Goal: Navigation & Orientation: Understand site structure

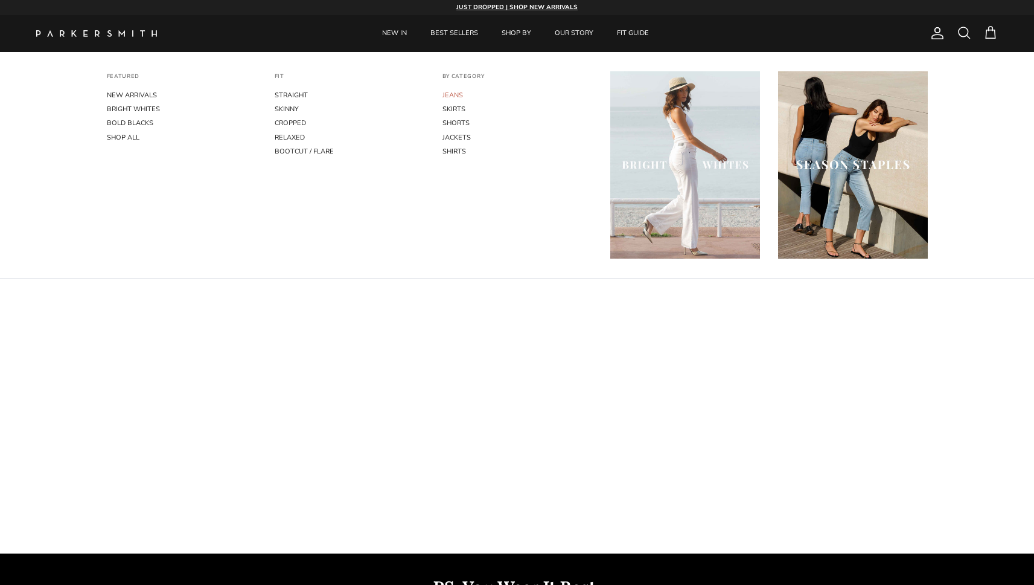
click at [458, 90] on link "JEANS" at bounding box center [518, 95] width 150 height 14
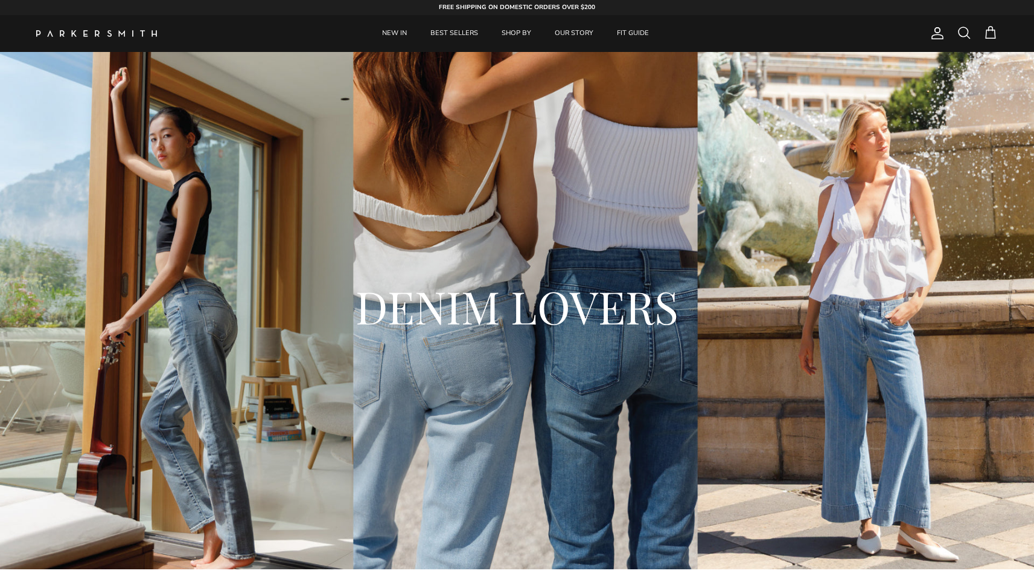
click at [142, 34] on img at bounding box center [96, 33] width 121 height 7
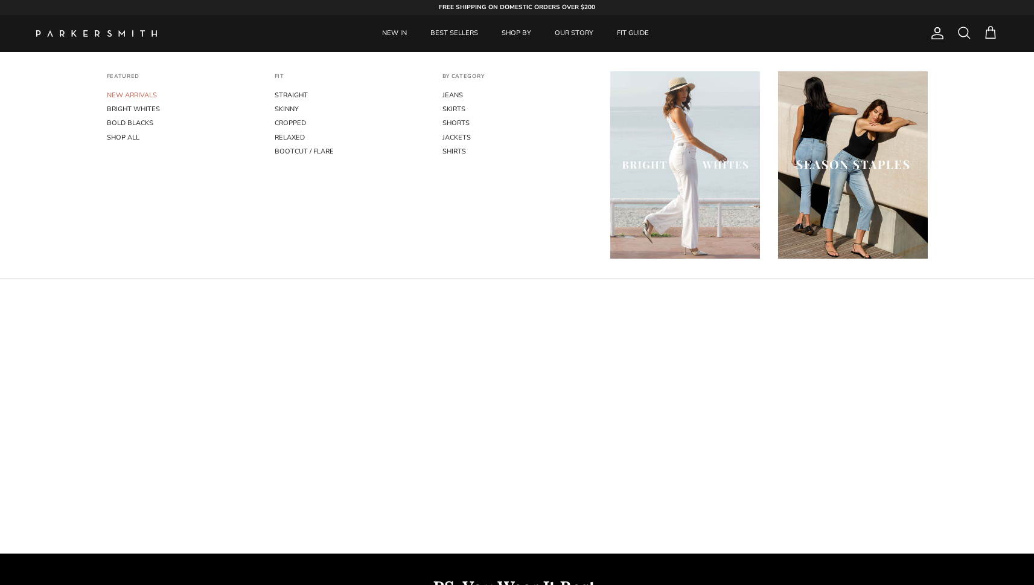
click at [138, 91] on link "NEW ARRIVALS" at bounding box center [182, 95] width 150 height 14
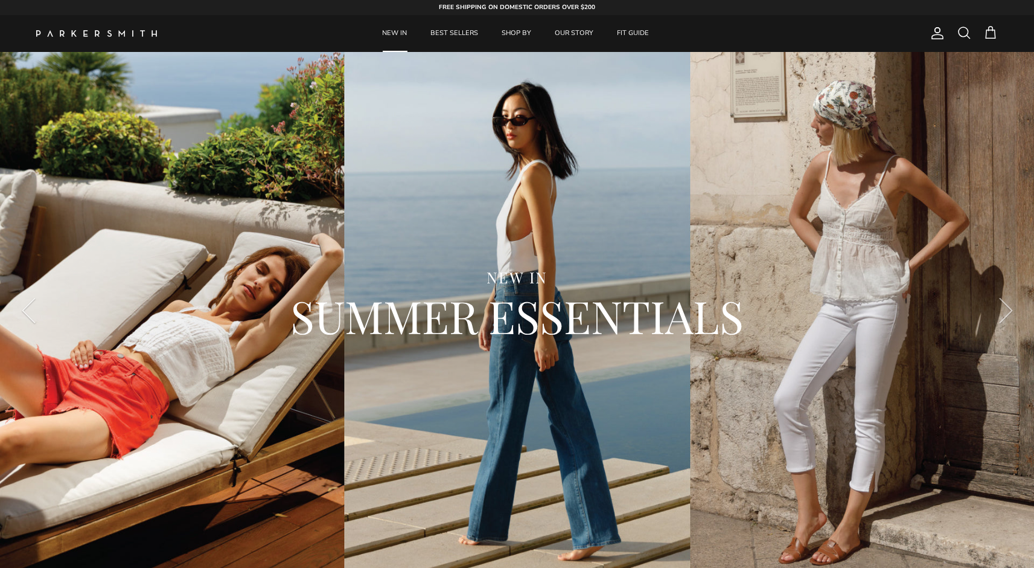
click at [123, 35] on img at bounding box center [96, 33] width 121 height 7
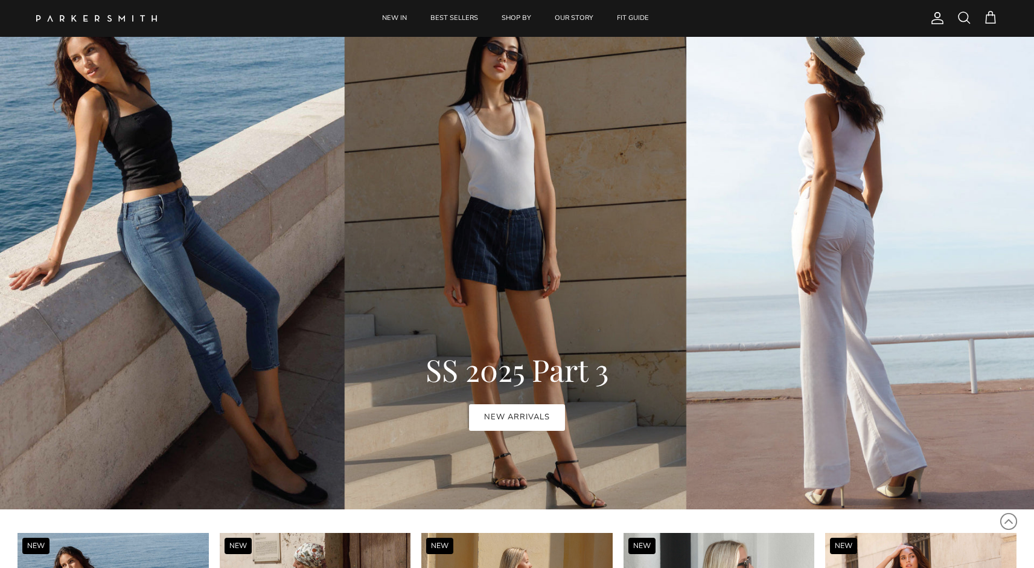
scroll to position [627, 0]
click at [512, 419] on link "NEW ARRIVALS" at bounding box center [517, 417] width 96 height 27
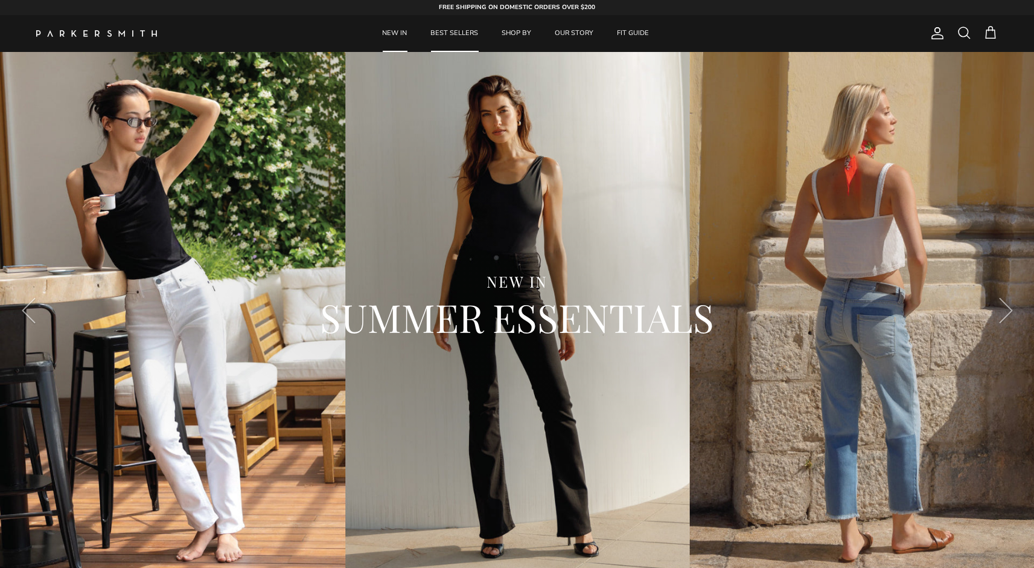
click at [450, 26] on link "BEST SELLERS" at bounding box center [454, 33] width 69 height 37
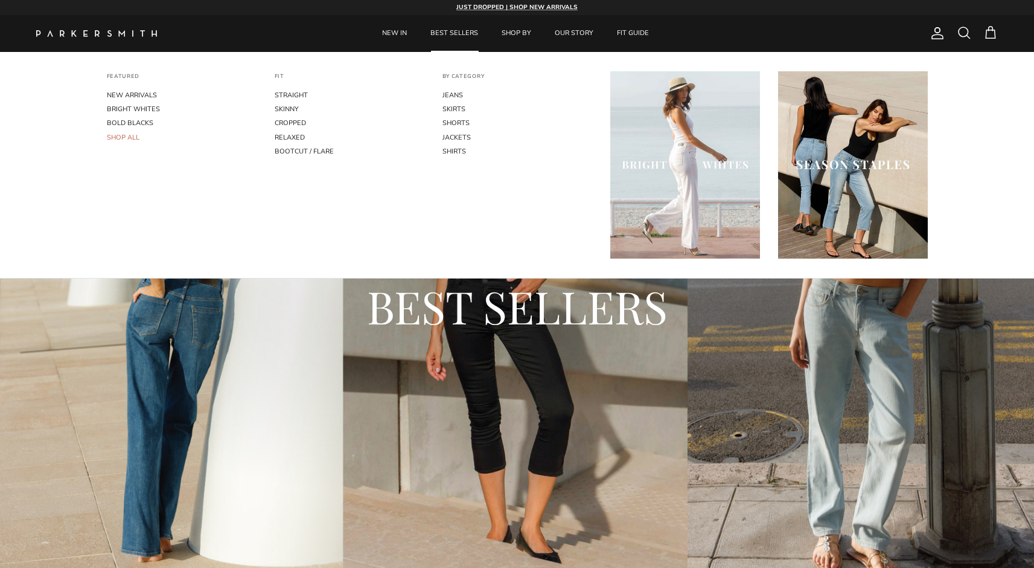
click at [130, 137] on link "SHOP ALL" at bounding box center [182, 137] width 150 height 14
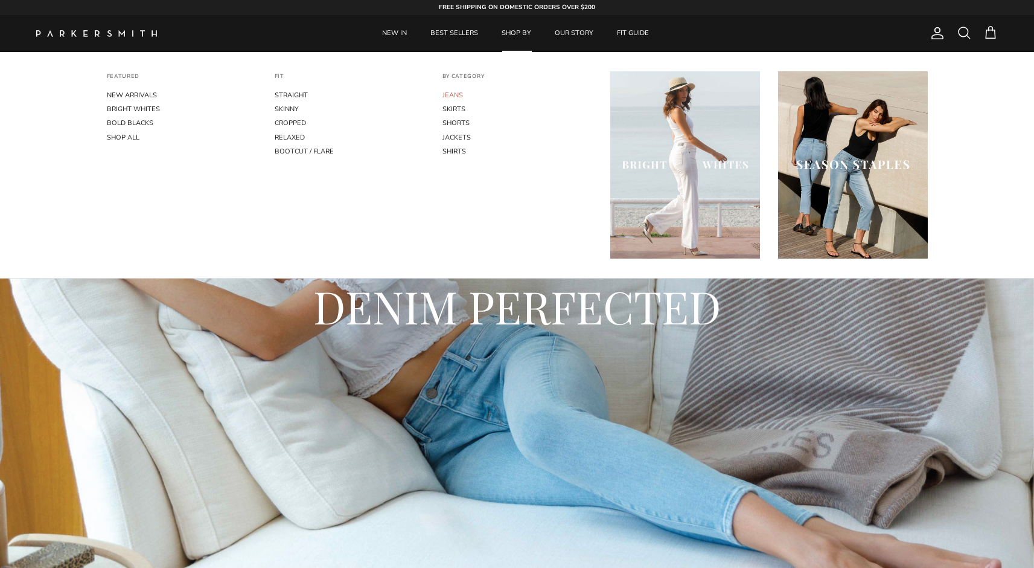
click at [447, 98] on link "JEANS" at bounding box center [518, 95] width 150 height 14
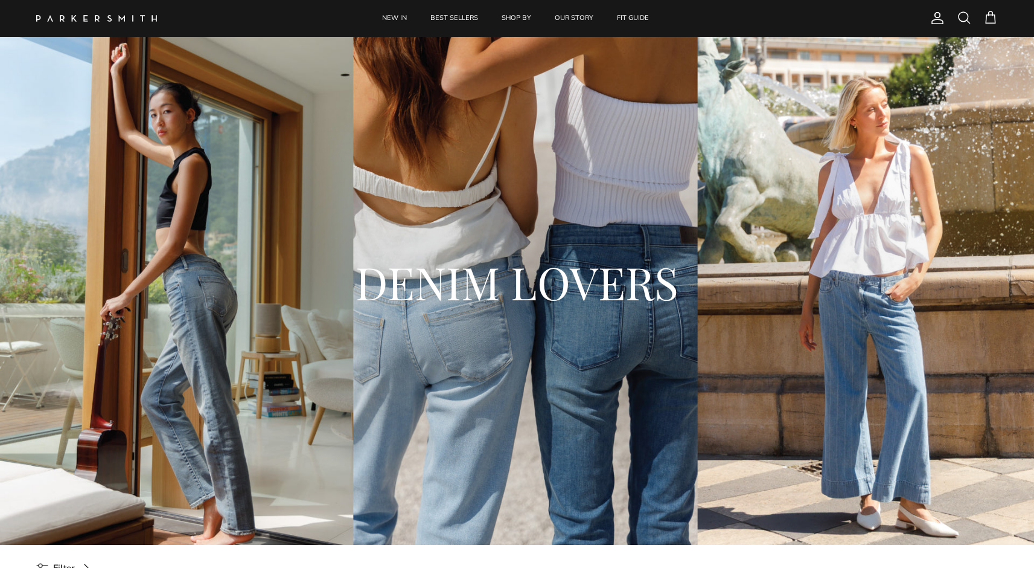
scroll to position [17, 0]
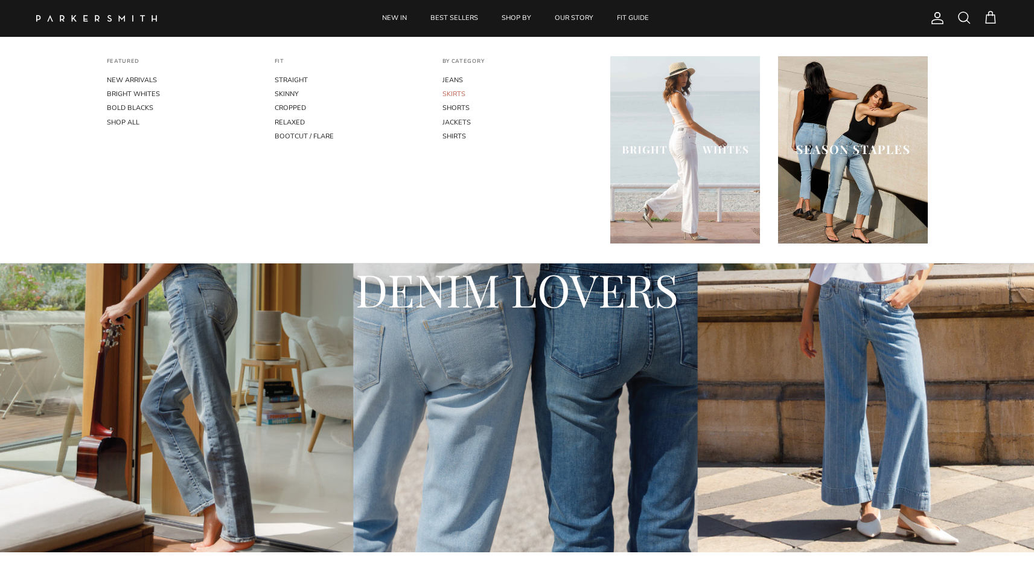
click at [455, 92] on link "SKIRTS" at bounding box center [518, 94] width 150 height 14
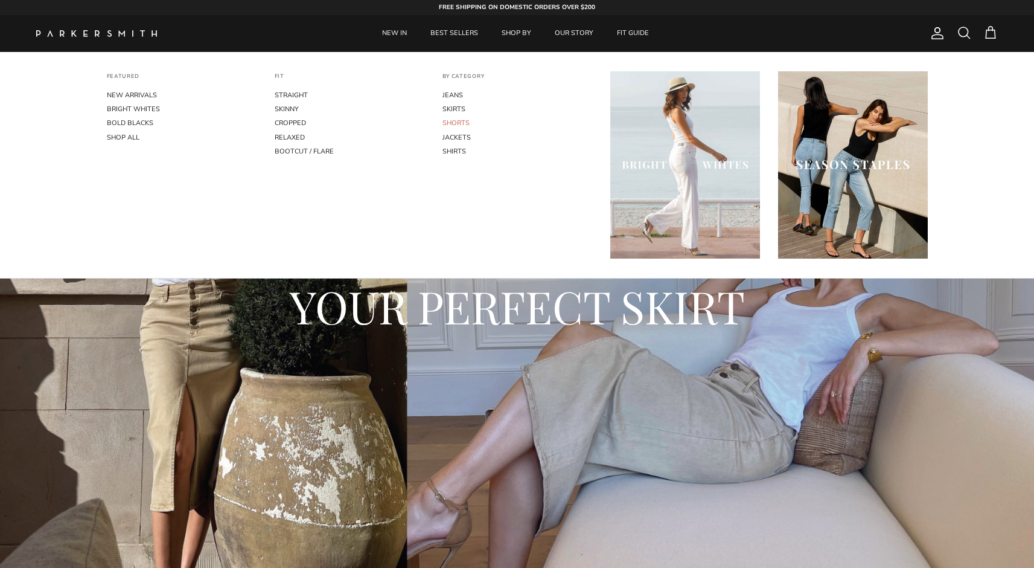
click at [460, 123] on link "SHORTS" at bounding box center [518, 123] width 150 height 14
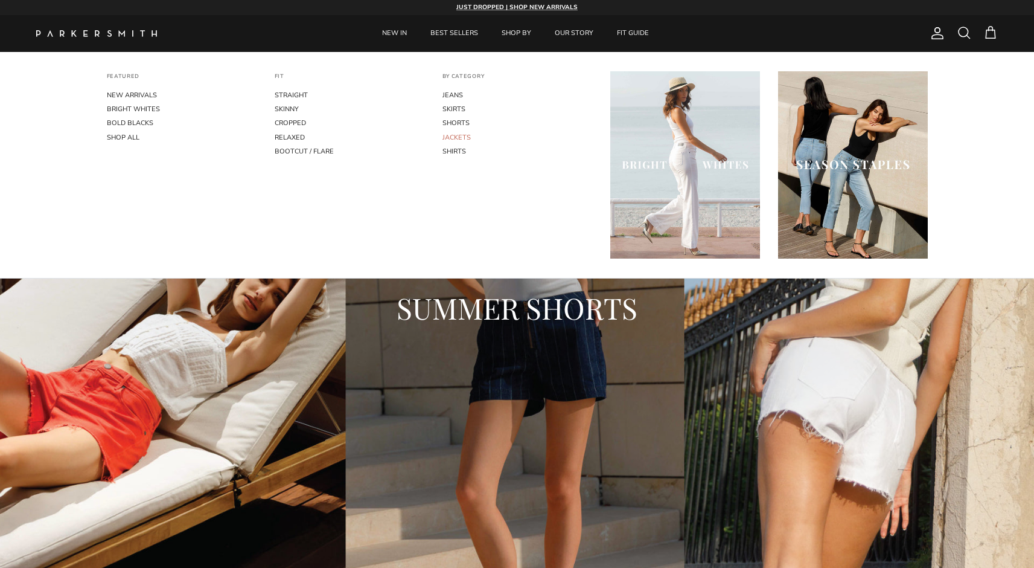
click at [462, 135] on link "JACKETS" at bounding box center [518, 137] width 150 height 14
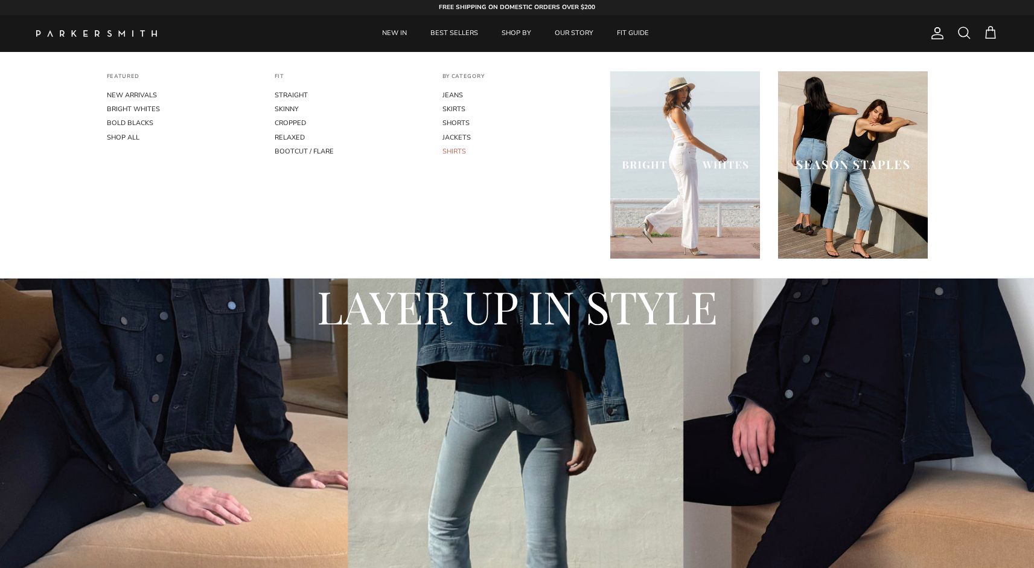
click at [451, 151] on link "SHIRTS" at bounding box center [518, 151] width 150 height 14
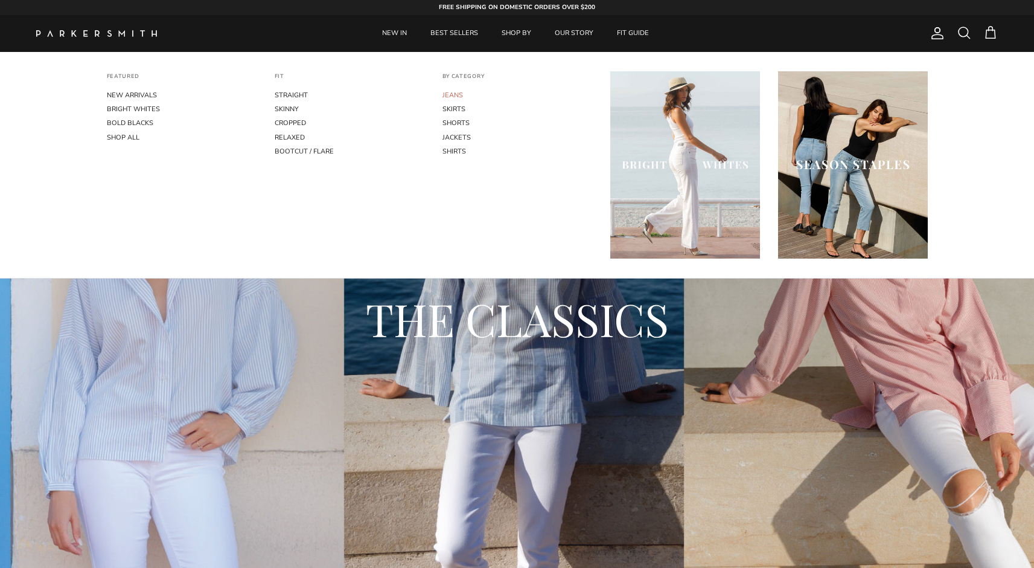
click at [463, 89] on link "JEANS" at bounding box center [518, 95] width 150 height 14
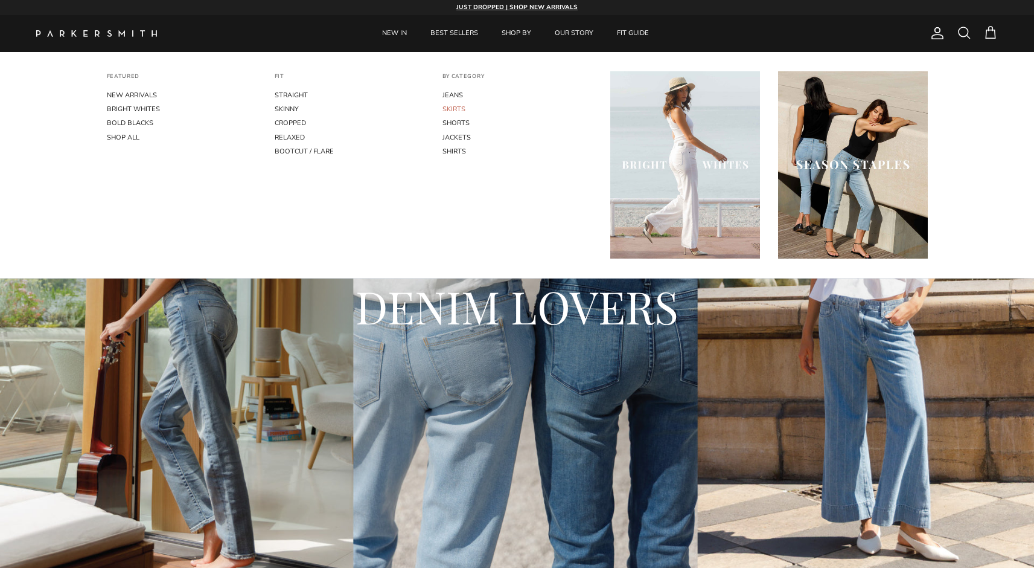
click at [458, 107] on link "SKIRTS" at bounding box center [518, 109] width 150 height 14
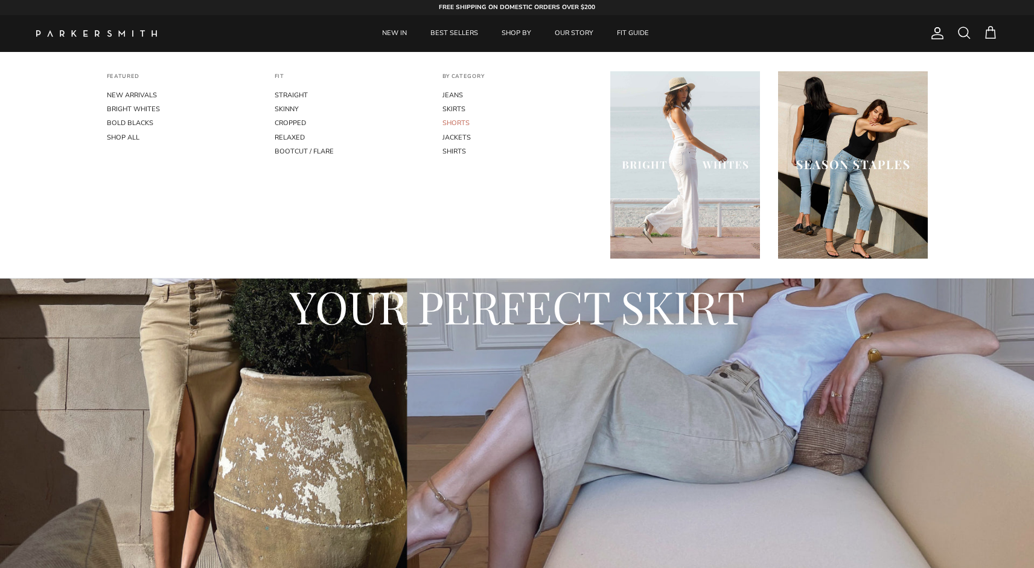
click at [457, 120] on link "SHORTS" at bounding box center [518, 123] width 150 height 14
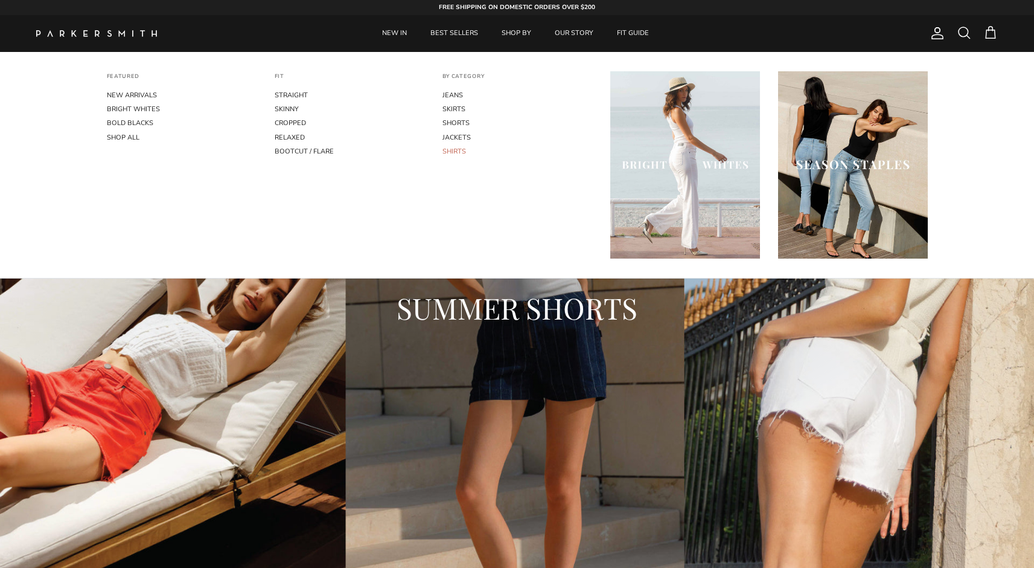
click at [458, 151] on link "SHIRTS" at bounding box center [518, 151] width 150 height 14
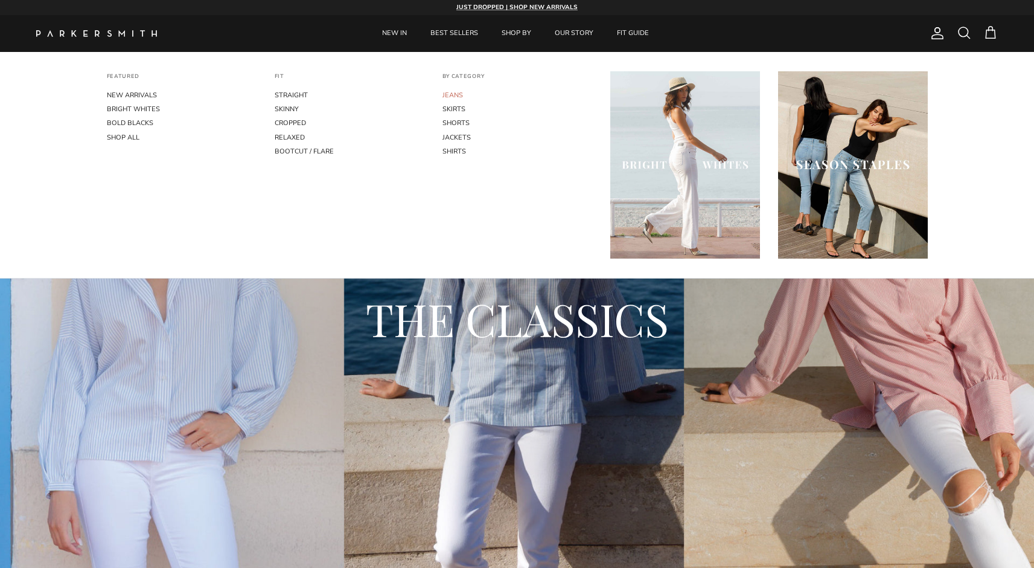
click at [452, 95] on link "JEANS" at bounding box center [518, 95] width 150 height 14
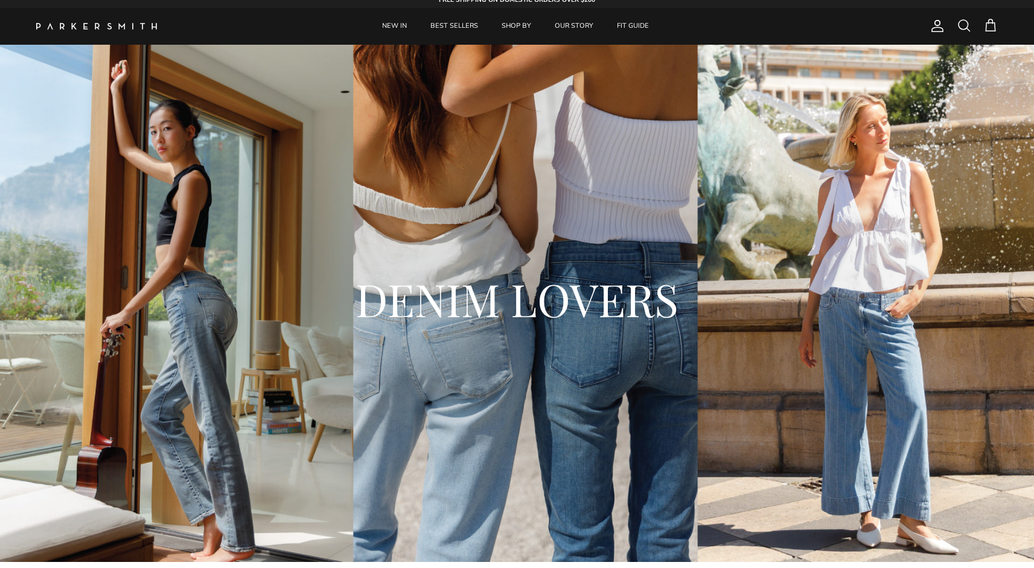
scroll to position [7, 0]
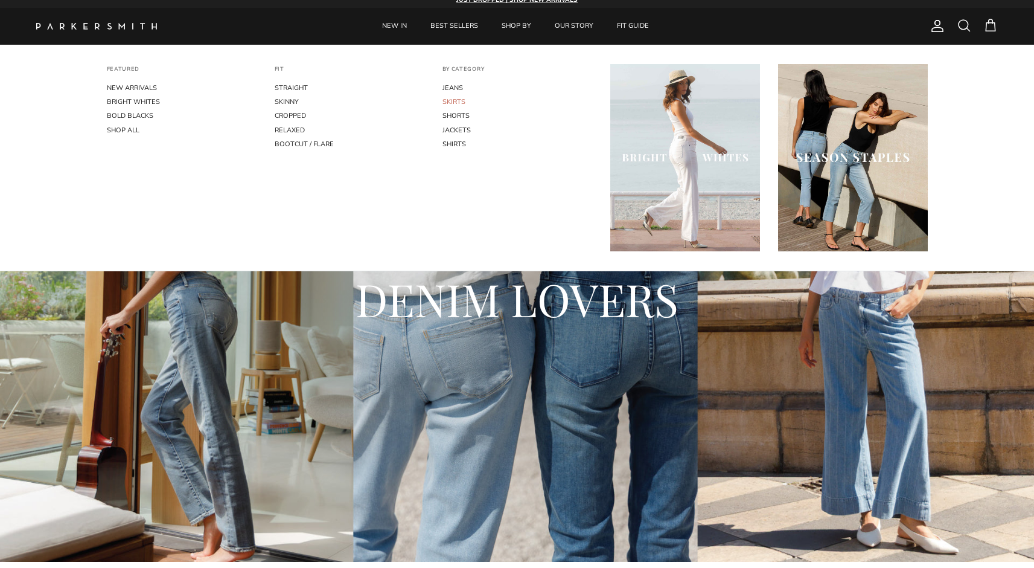
click at [454, 101] on link "SKIRTS" at bounding box center [518, 102] width 150 height 14
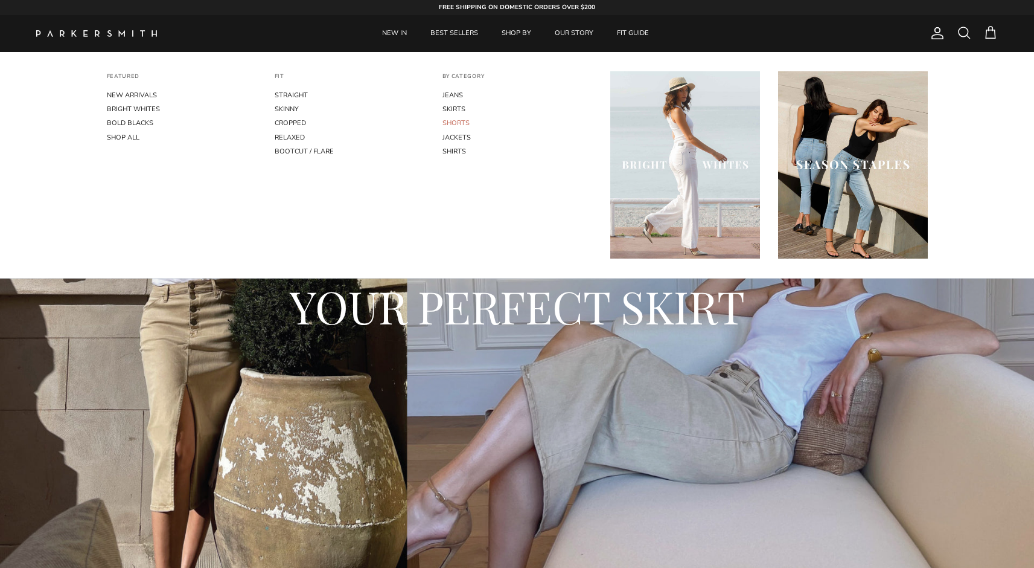
click at [461, 117] on link "SHORTS" at bounding box center [518, 123] width 150 height 14
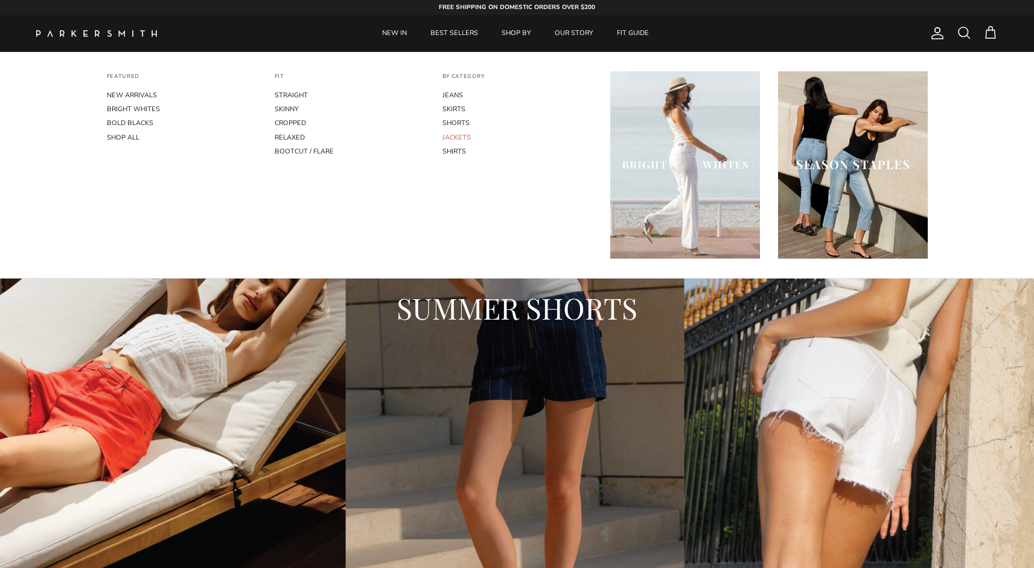
click at [467, 134] on link "JACKETS" at bounding box center [518, 137] width 150 height 14
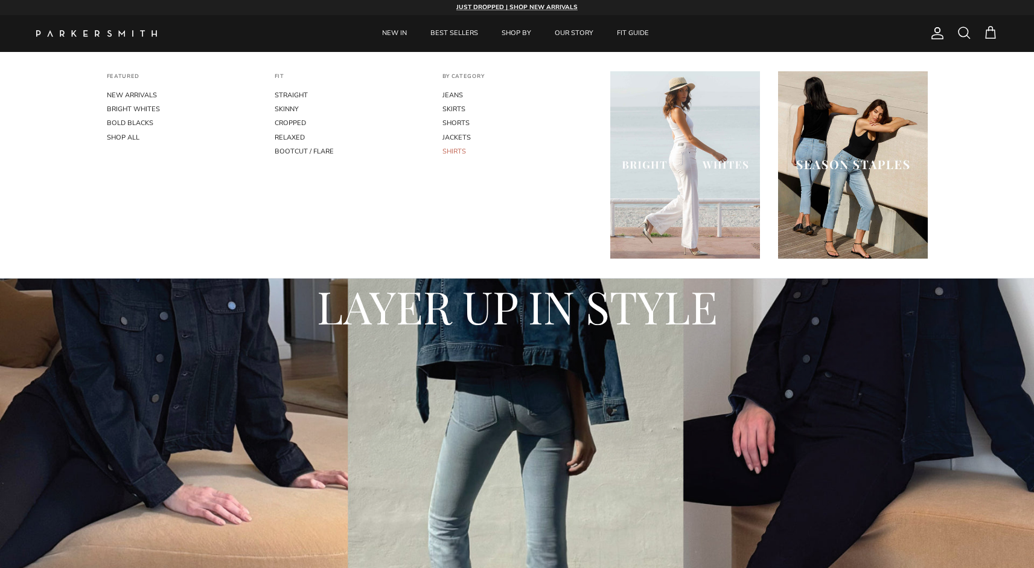
click at [461, 152] on link "SHIRTS" at bounding box center [518, 151] width 150 height 14
